Goal: Manage account settings

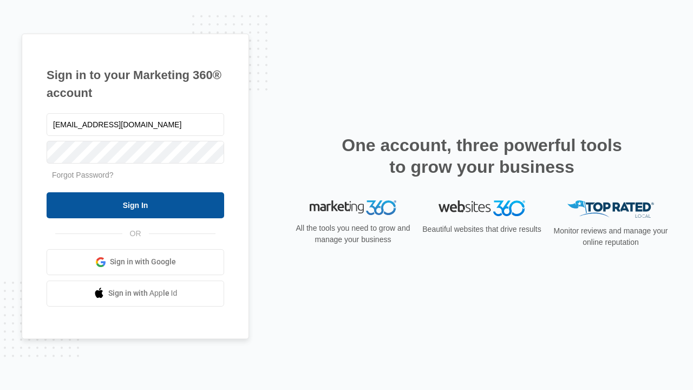
click at [135, 205] on input "Sign In" at bounding box center [136, 205] width 178 height 26
